Goal: Navigation & Orientation: Locate item on page

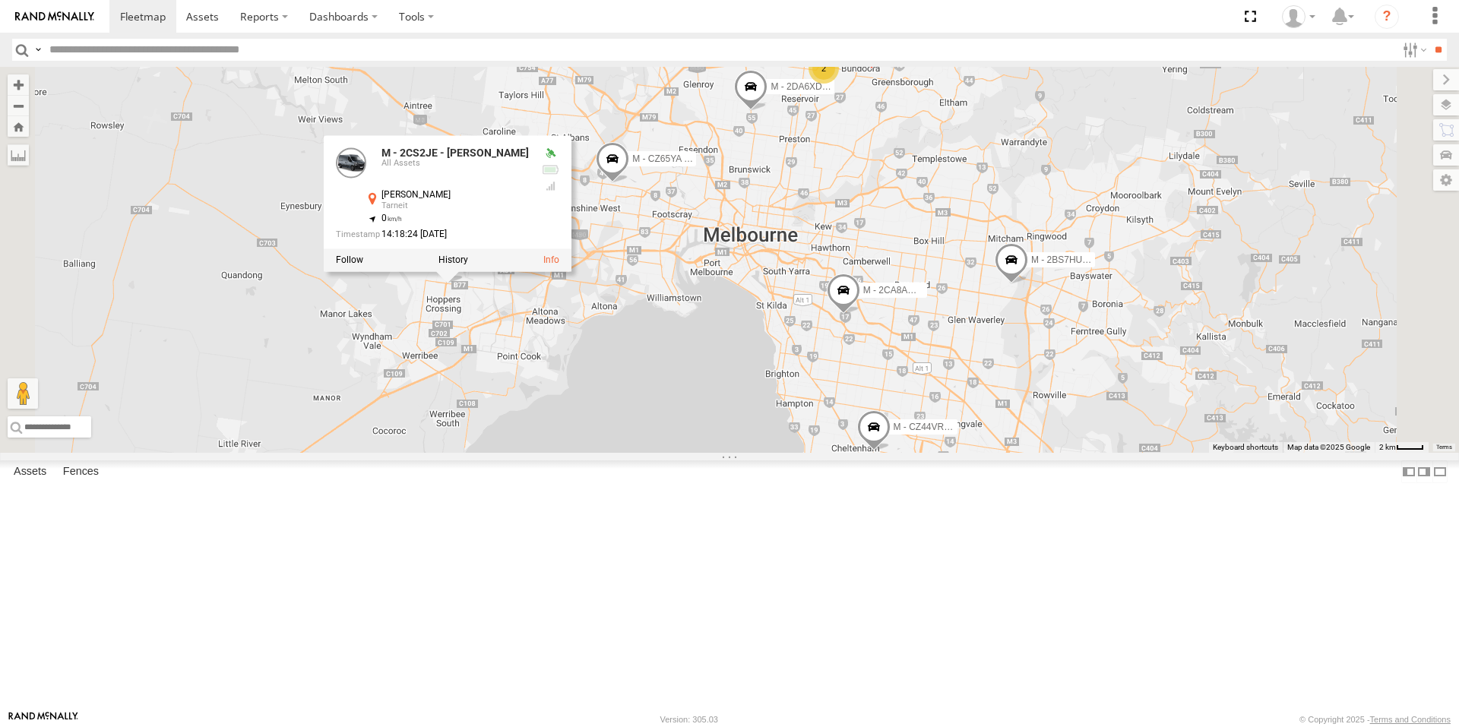
click at [653, 446] on div "B - DG93WL - [PERSON_NAME] M - EVN23K - [PERSON_NAME] M - 2DA6XD - [PERSON_NAME…" at bounding box center [729, 260] width 1459 height 386
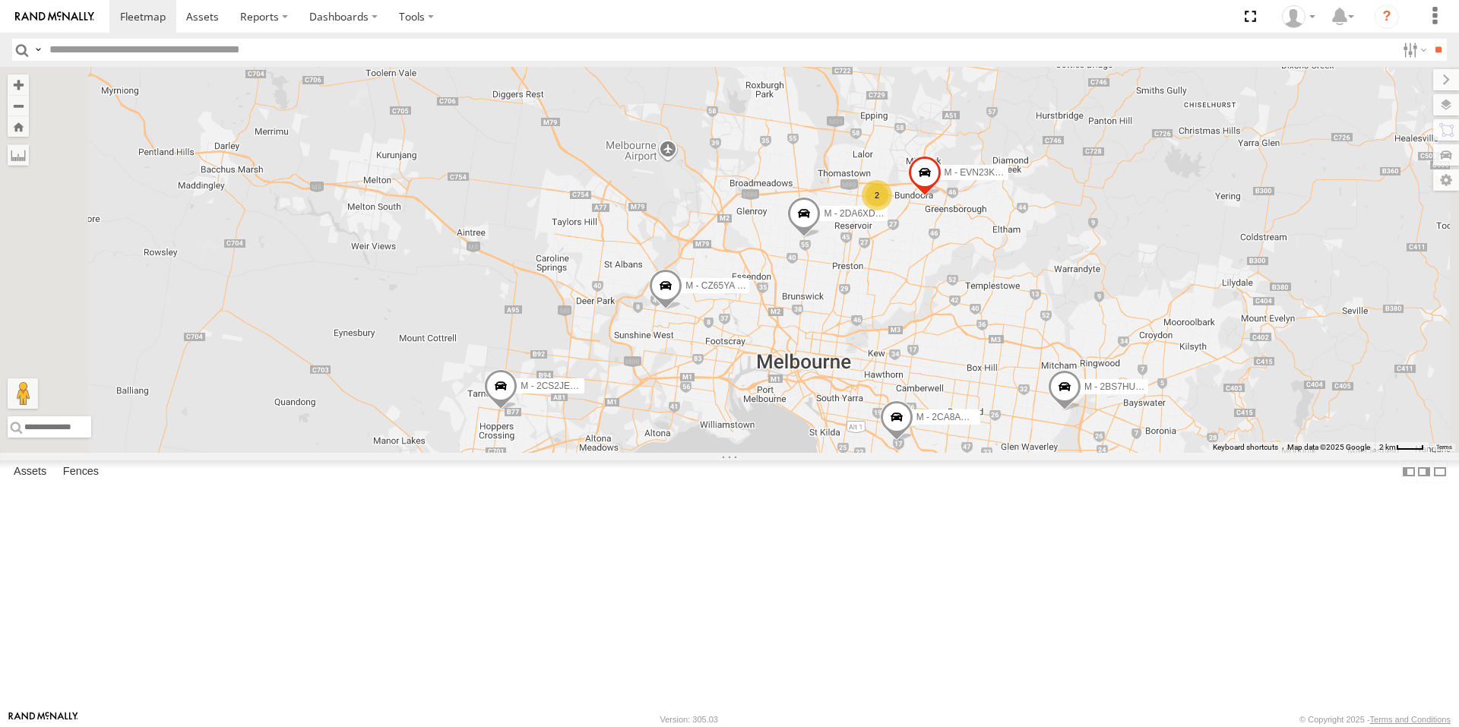
click at [517, 410] on span at bounding box center [500, 389] width 33 height 41
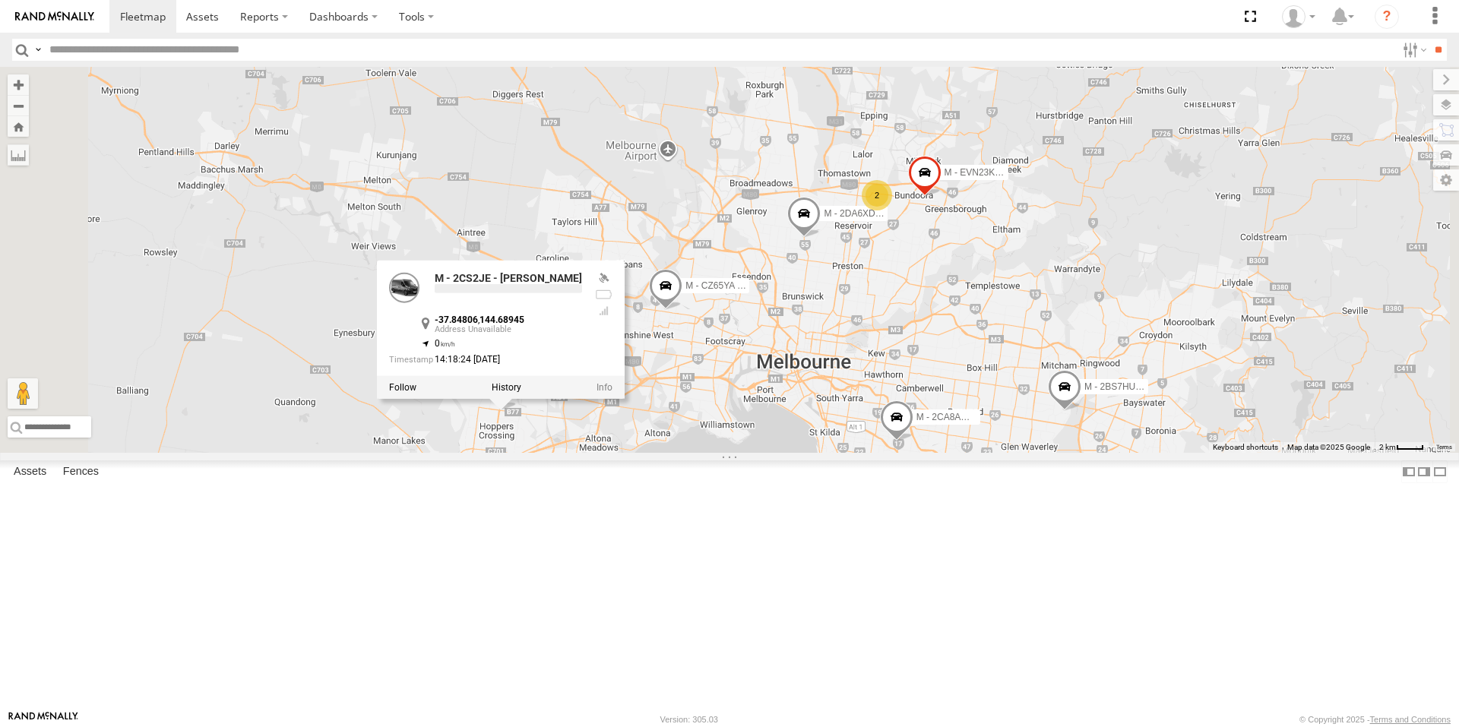
click at [620, 453] on div "B - DG93WL - [PERSON_NAME] M - EVN23K - [PERSON_NAME] M - 2DA6XD - [PERSON_NAME…" at bounding box center [729, 260] width 1459 height 386
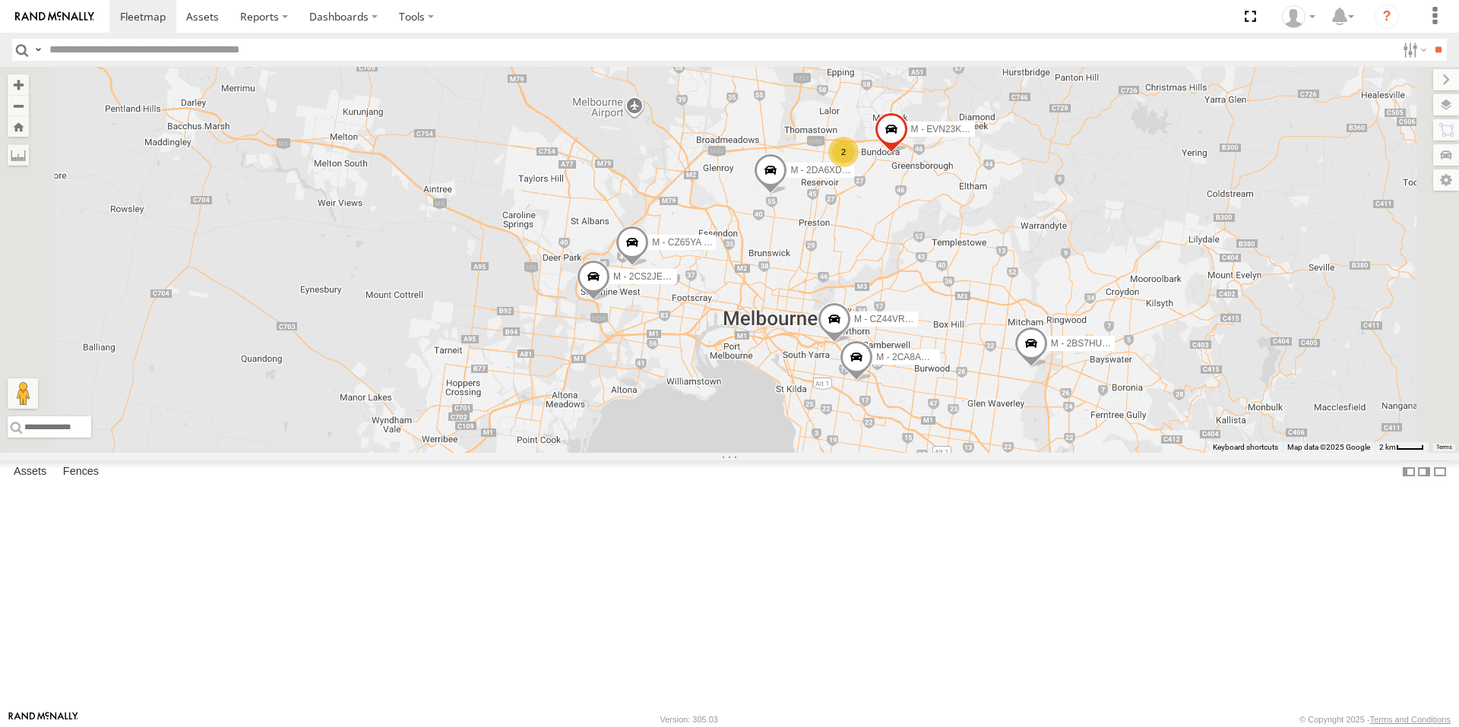
drag, startPoint x: 1070, startPoint y: 377, endPoint x: 1030, endPoint y: 327, distance: 63.2
click at [1030, 327] on div "M - EVN23K - [PERSON_NAME] M - 2DA6XD - [PERSON_NAME] M - 2BS7HU - [PERSON_NAME…" at bounding box center [729, 260] width 1459 height 386
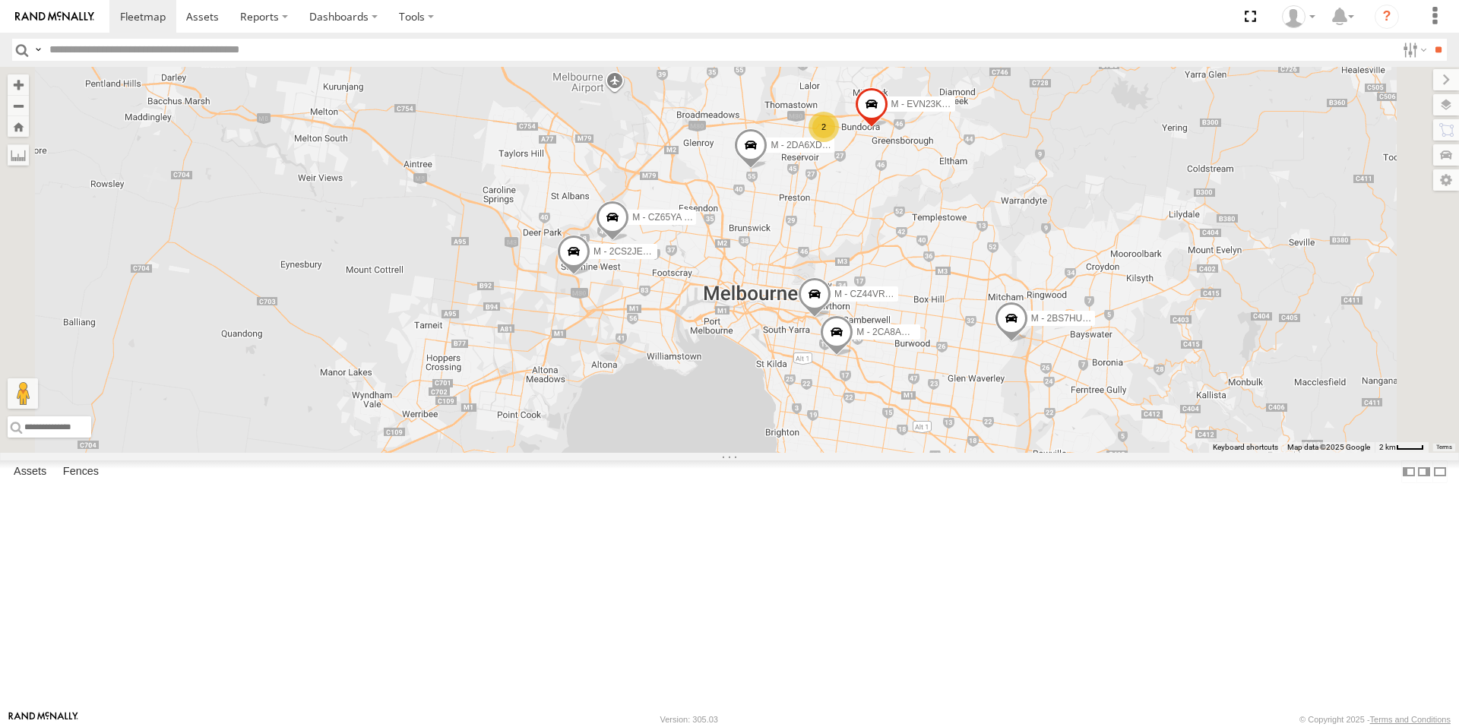
click at [853, 357] on span at bounding box center [836, 336] width 33 height 41
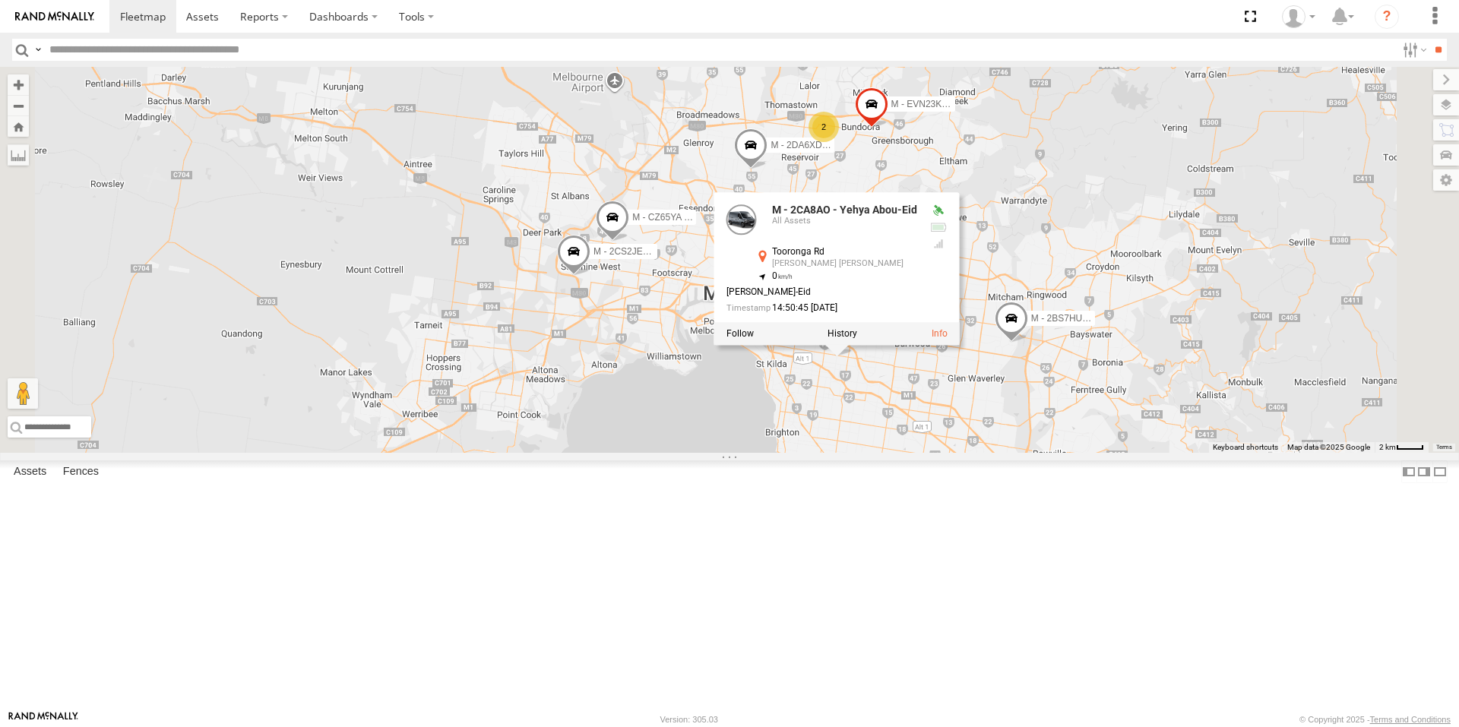
click at [995, 453] on div "M - EVN23K - [PERSON_NAME] M - 2DA6XD - [PERSON_NAME] M - 2BS7HU - [PERSON_NAME…" at bounding box center [729, 260] width 1459 height 386
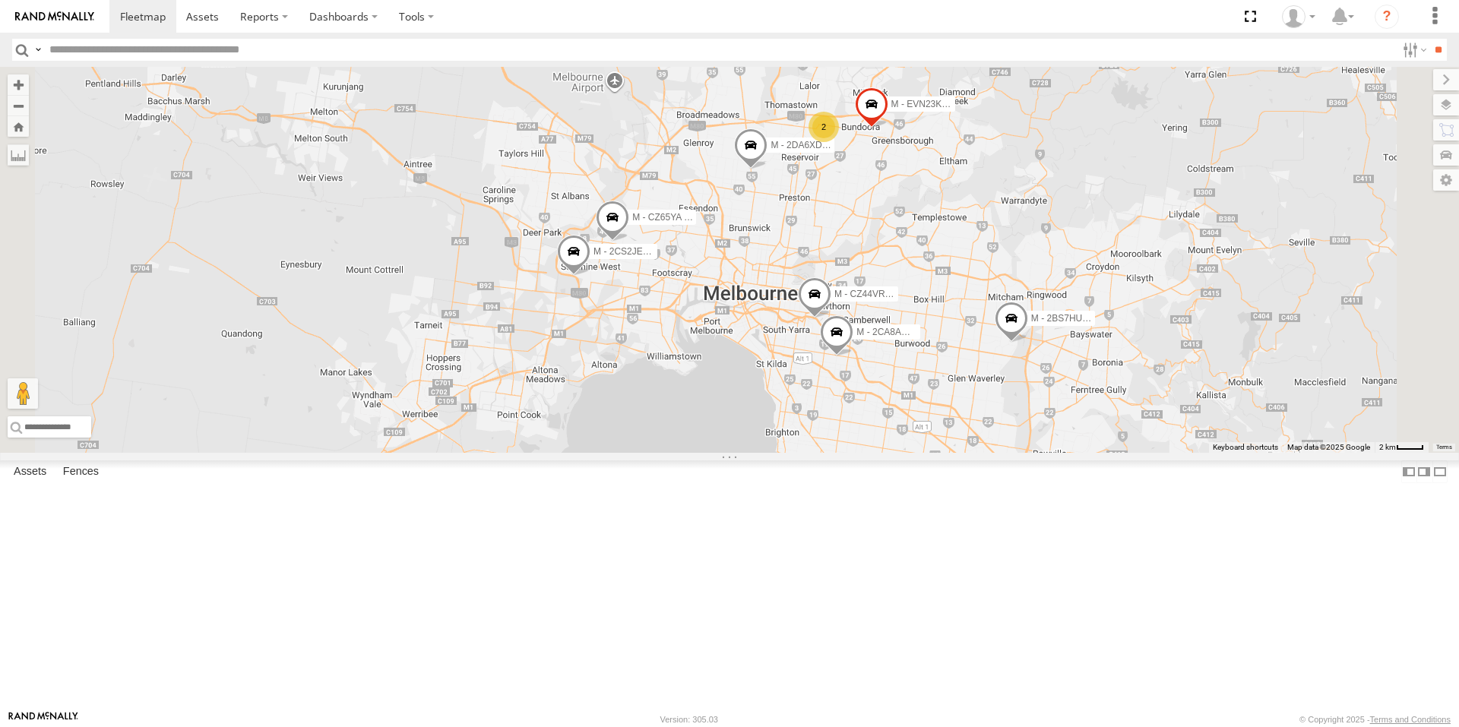
click at [831, 318] on span at bounding box center [814, 297] width 33 height 41
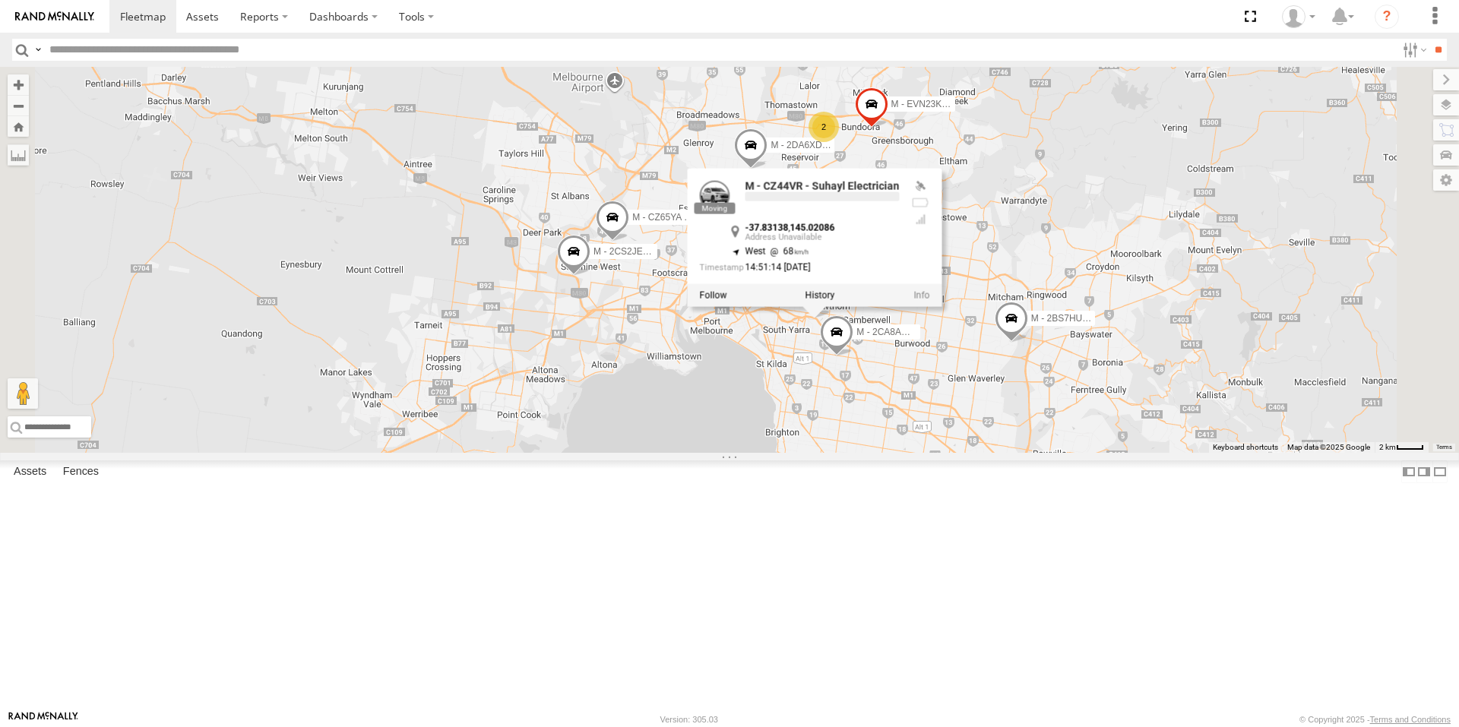
click at [1146, 453] on div "M - EVN23K - [PERSON_NAME] M - 2DA6XD - [PERSON_NAME] M - 2BS7HU - [PERSON_NAME…" at bounding box center [729, 260] width 1459 height 386
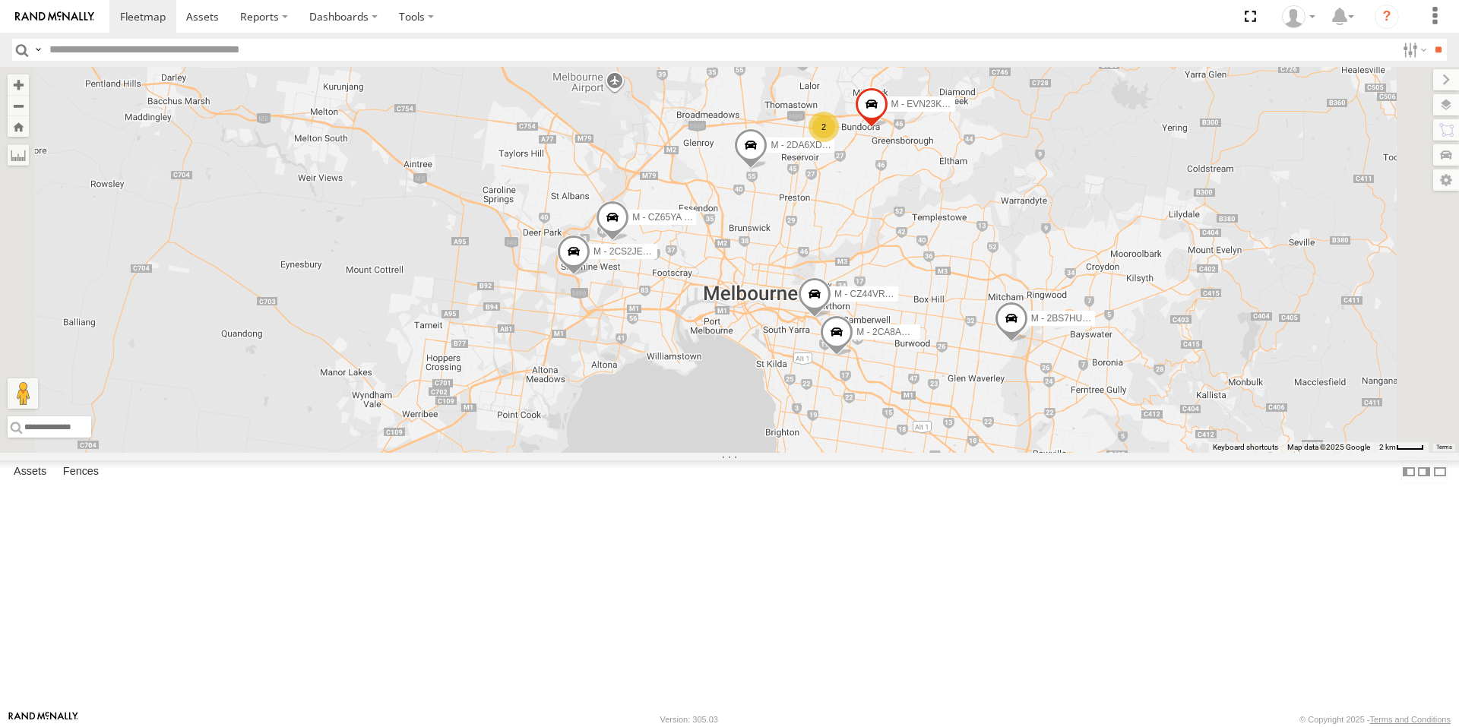
click at [1028, 343] on span at bounding box center [1010, 322] width 33 height 41
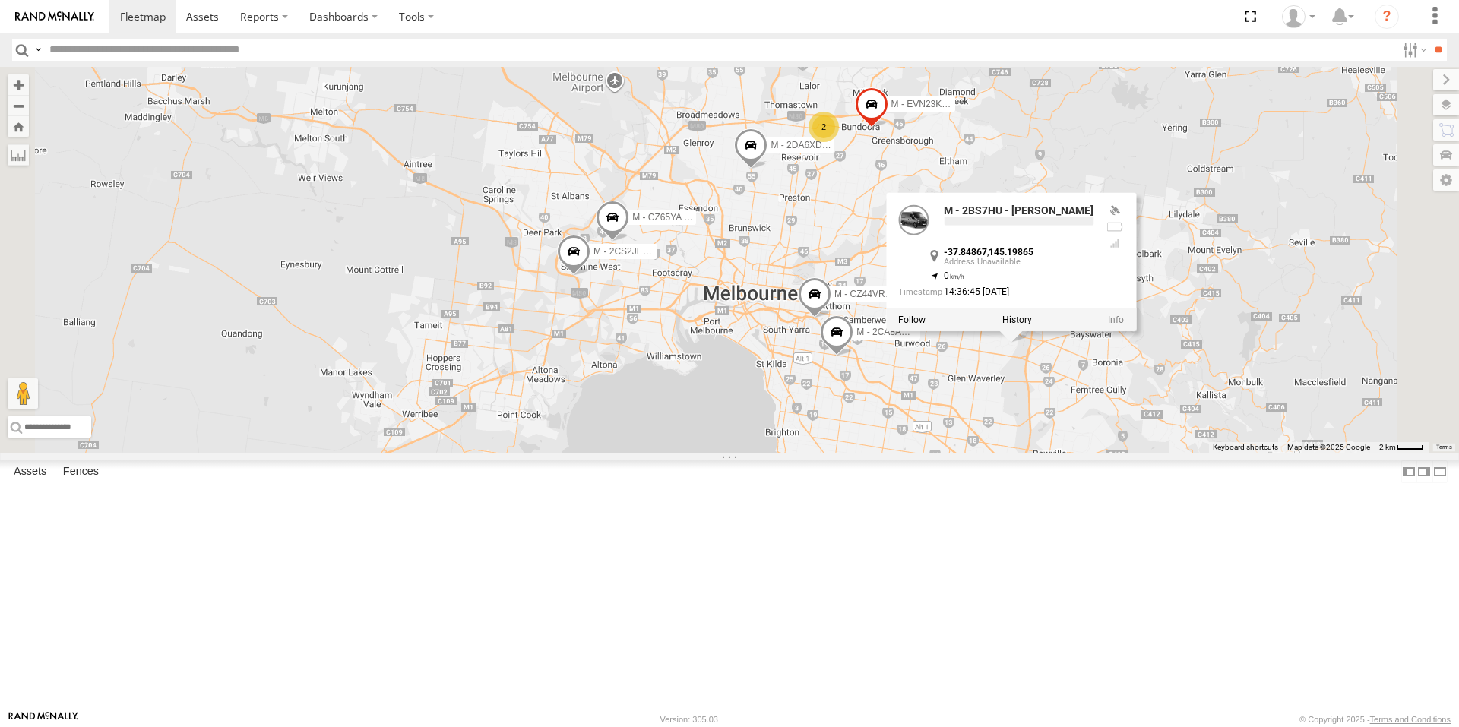
click at [1181, 453] on div "M - EVN23K - [PERSON_NAME] M - 2DA6XD - [PERSON_NAME] M - 2BS7HU - [PERSON_NAME…" at bounding box center [729, 260] width 1459 height 386
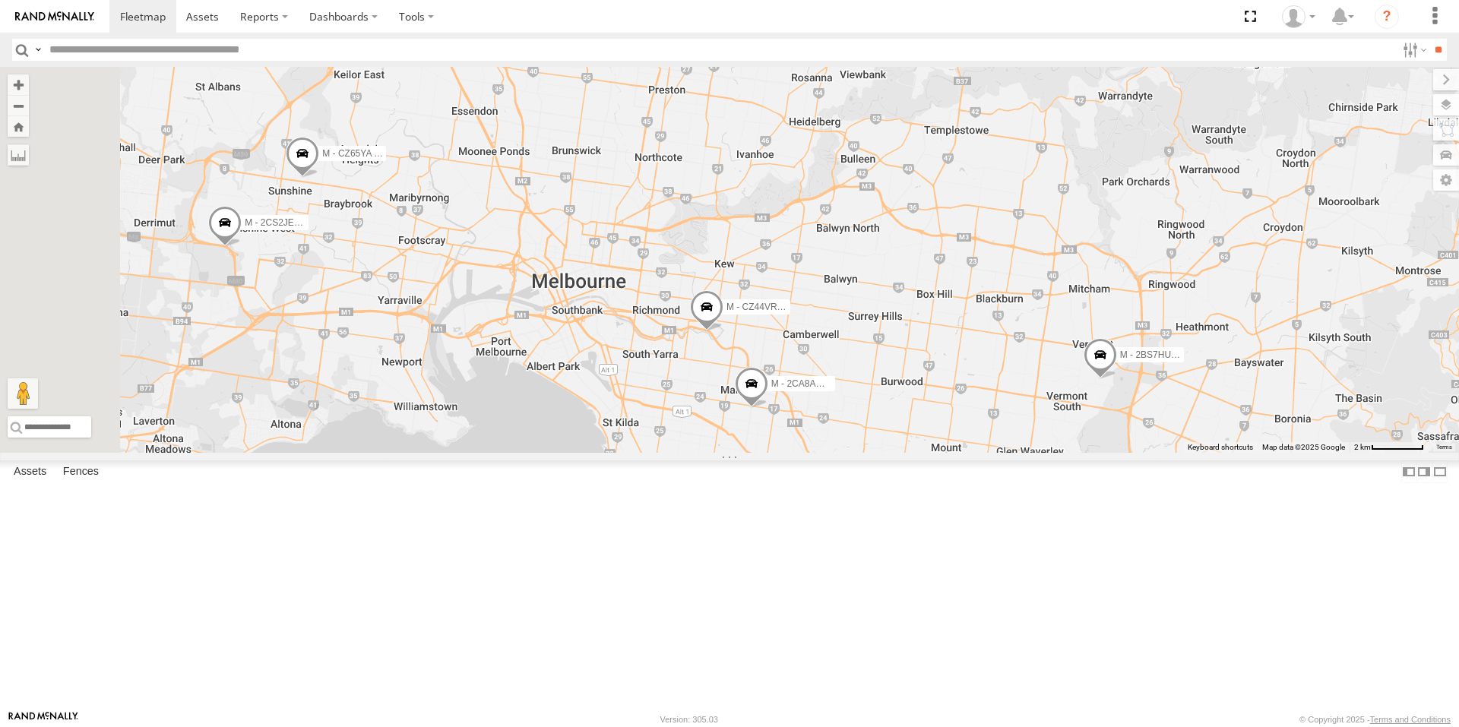
drag, startPoint x: 567, startPoint y: 325, endPoint x: 730, endPoint y: 353, distance: 165.7
click at [730, 353] on div "M - EVN23K - [PERSON_NAME] M - 2DA6XD - [PERSON_NAME] M - 2BS7HU - [PERSON_NAME…" at bounding box center [729, 260] width 1459 height 386
click at [242, 247] on span at bounding box center [224, 226] width 33 height 41
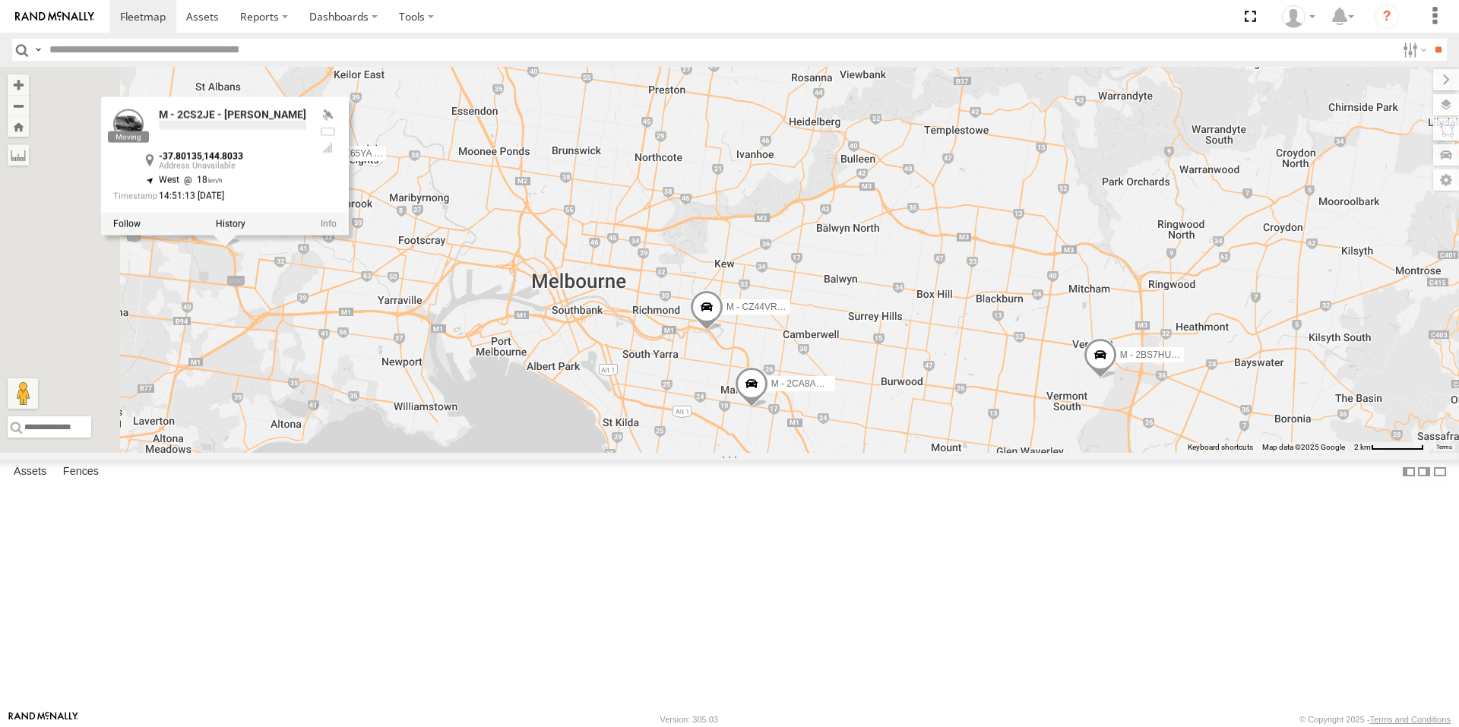
click at [676, 343] on div "M - EVN23K - [PERSON_NAME] M - 2DA6XD - [PERSON_NAME] M - 2BS7HU - [PERSON_NAME…" at bounding box center [729, 260] width 1459 height 386
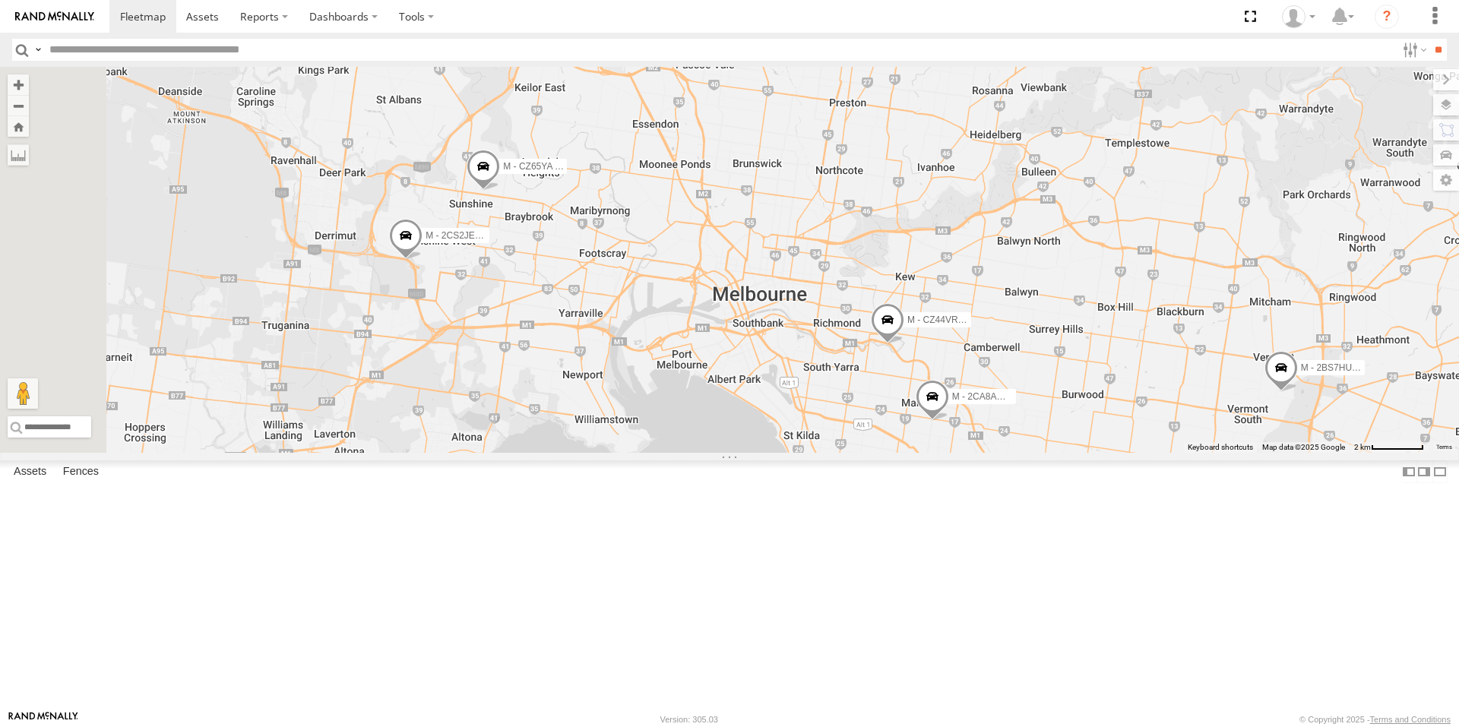
drag, startPoint x: 595, startPoint y: 351, endPoint x: 785, endPoint y: 364, distance: 190.4
click at [785, 364] on div "M - EVN23K - [PERSON_NAME] M - 2DA6XD - [PERSON_NAME] M - 2BS7HU - [PERSON_NAME…" at bounding box center [729, 260] width 1459 height 386
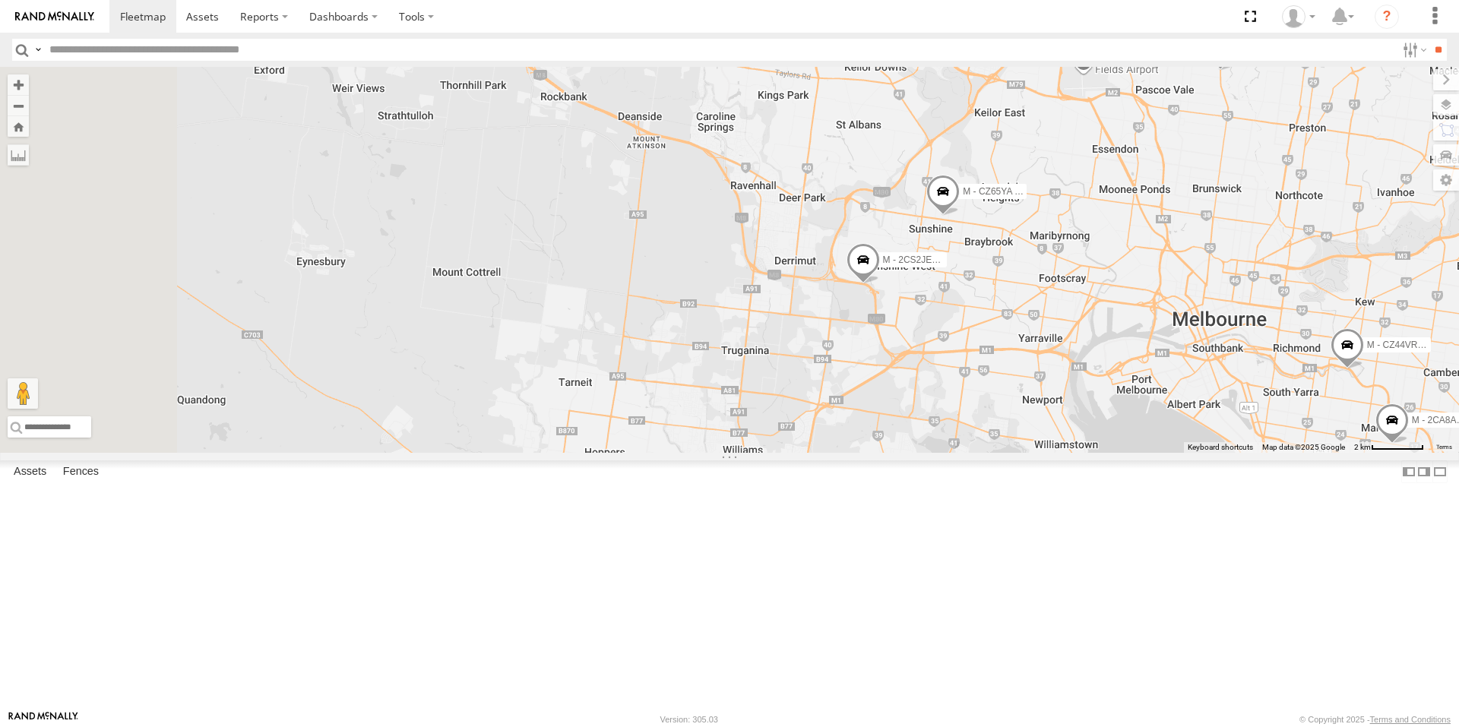
drag, startPoint x: 1007, startPoint y: 389, endPoint x: 974, endPoint y: 389, distance: 32.7
click at [974, 389] on div "M - EVN23K - [PERSON_NAME] M - 2DA6XD - [PERSON_NAME] M - 2BS7HU - [PERSON_NAME…" at bounding box center [729, 260] width 1459 height 386
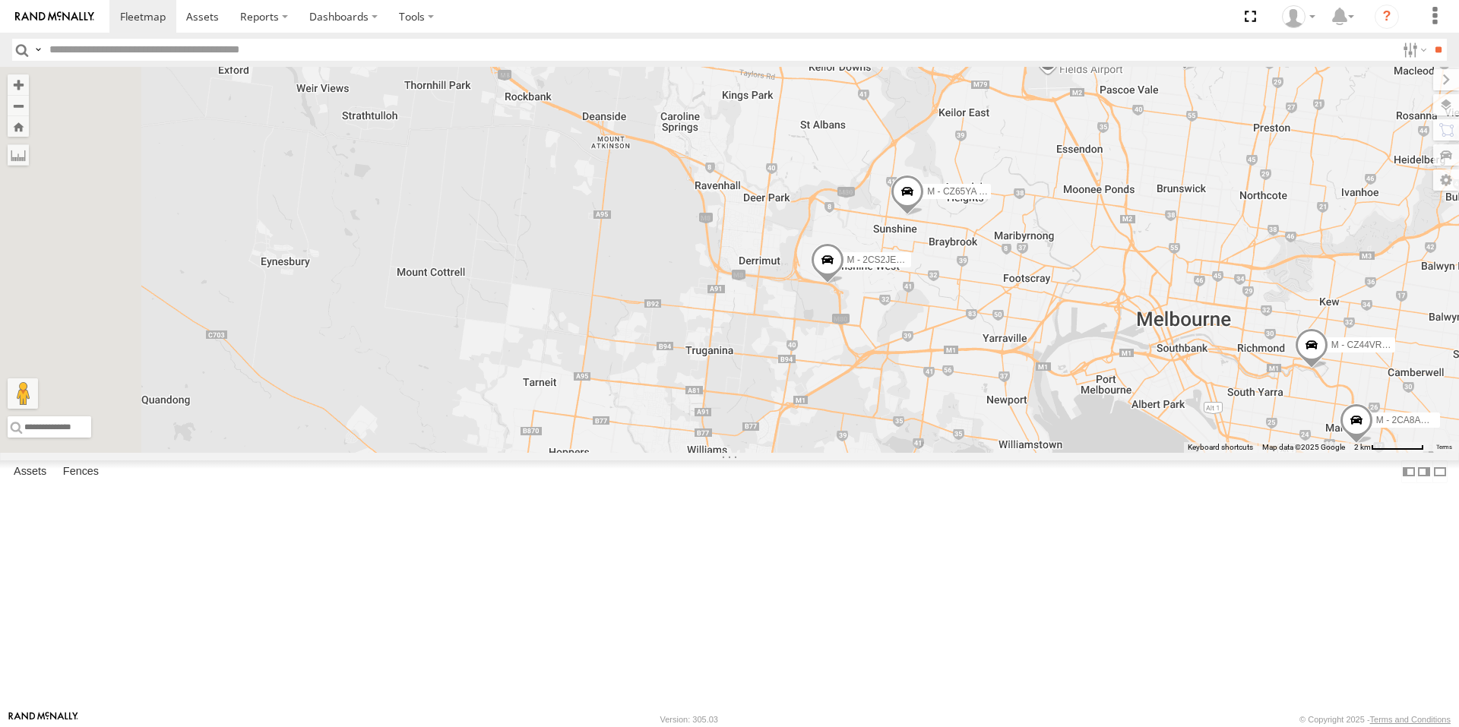
click at [844, 284] on span at bounding box center [827, 263] width 33 height 41
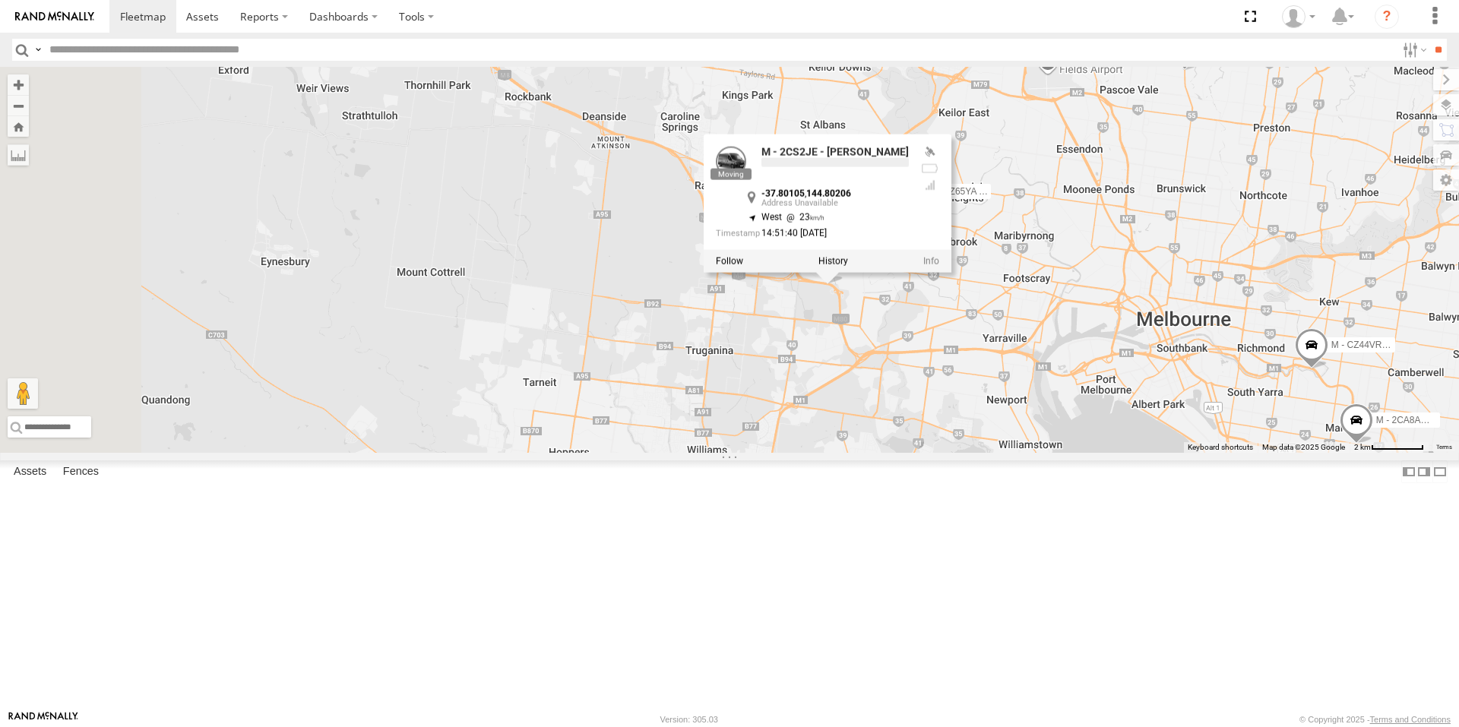
click at [995, 427] on div "M - EVN23K - [PERSON_NAME] M - 2DA6XD - [PERSON_NAME] M - 2BS7HU - [PERSON_NAME…" at bounding box center [729, 260] width 1459 height 386
